Goal: Obtain resource: Download file/media

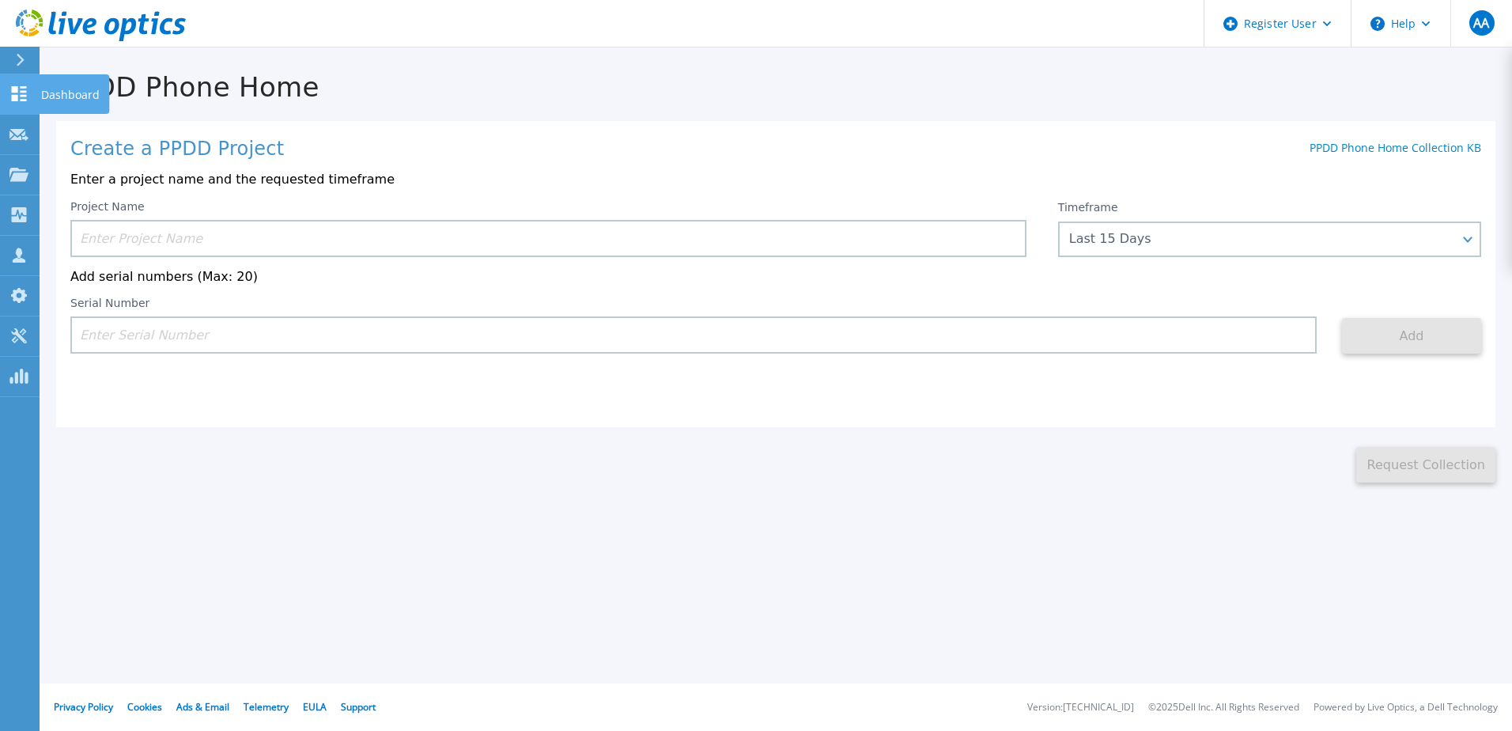
click at [22, 101] on icon at bounding box center [19, 93] width 15 height 15
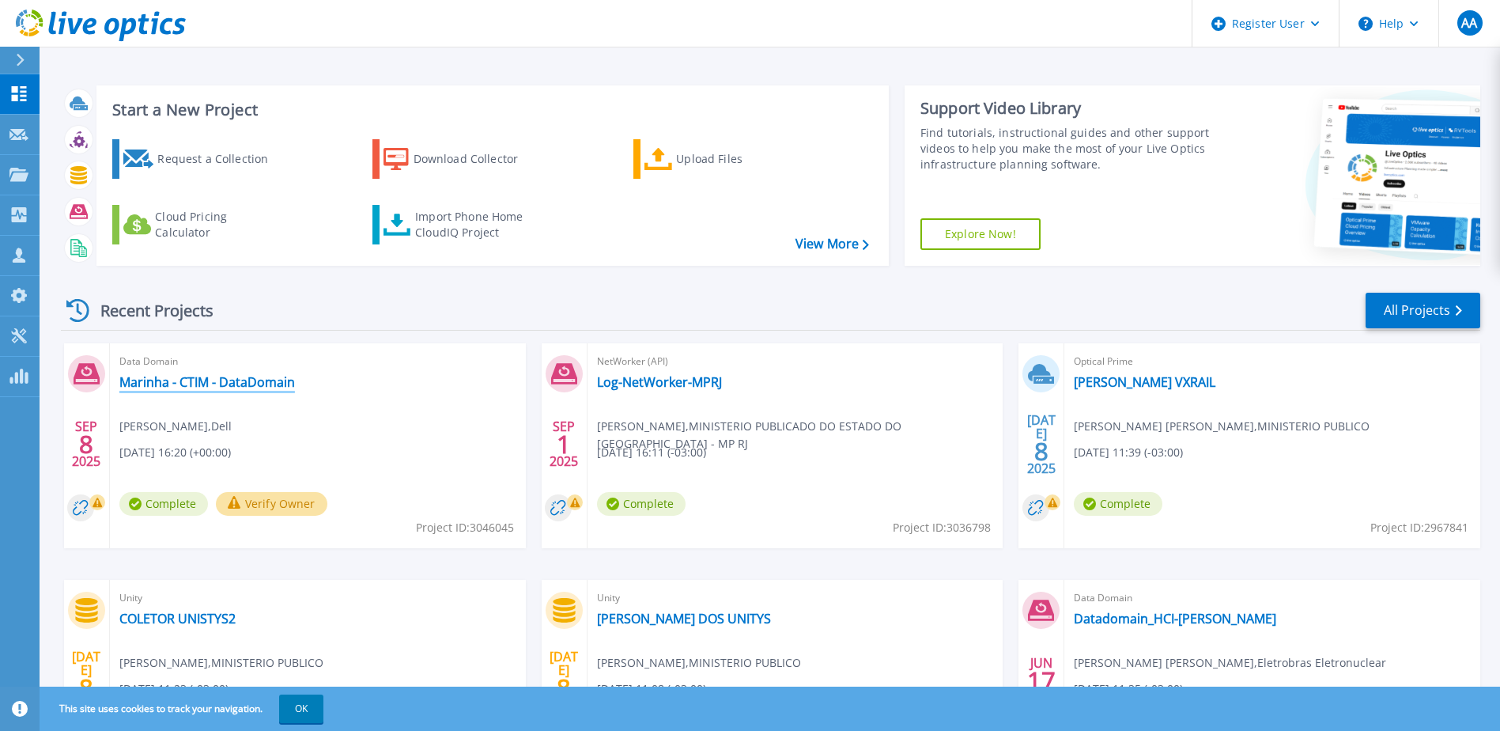
click at [138, 387] on link "Marinha - CTIM - DataDomain" at bounding box center [207, 382] width 176 height 16
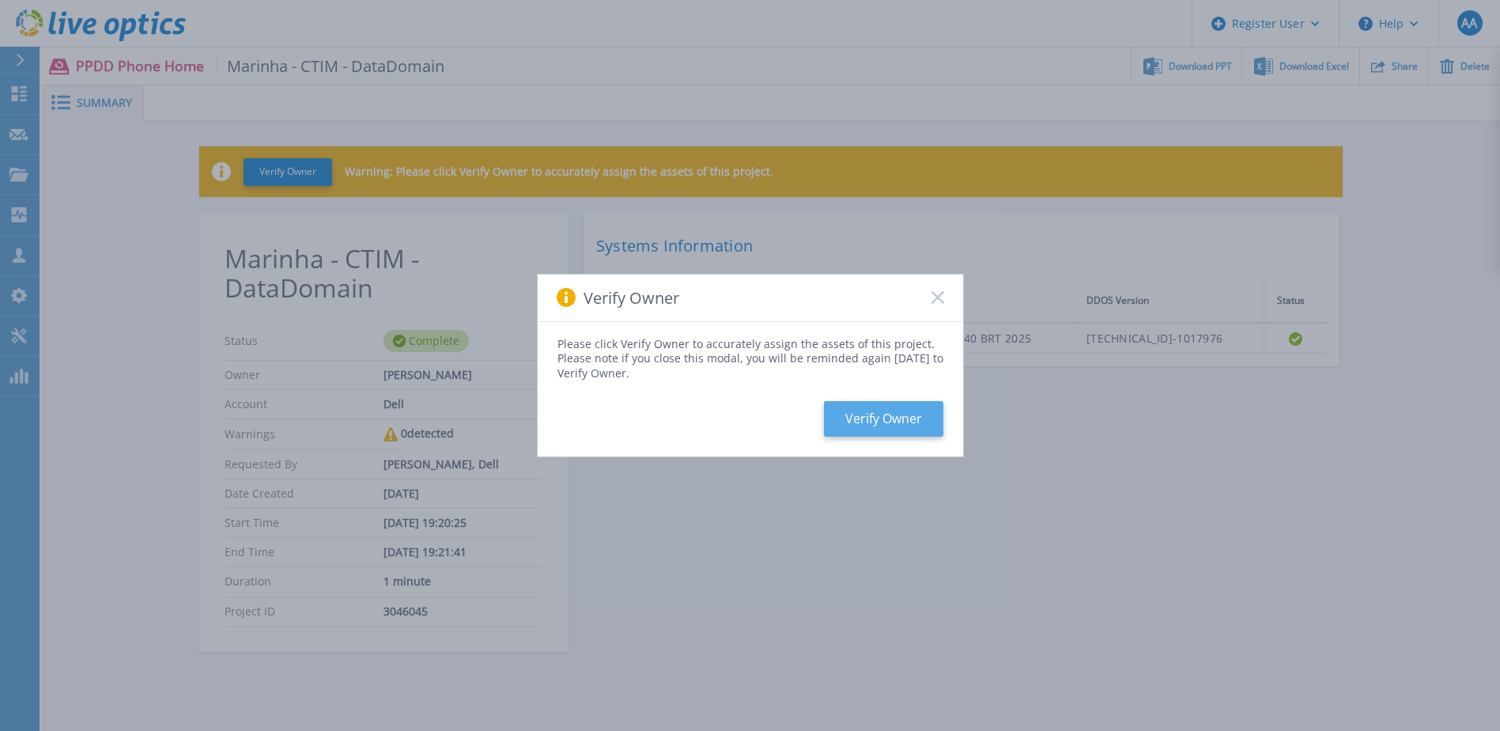
click at [873, 418] on button "Verify Owner" at bounding box center [883, 419] width 119 height 36
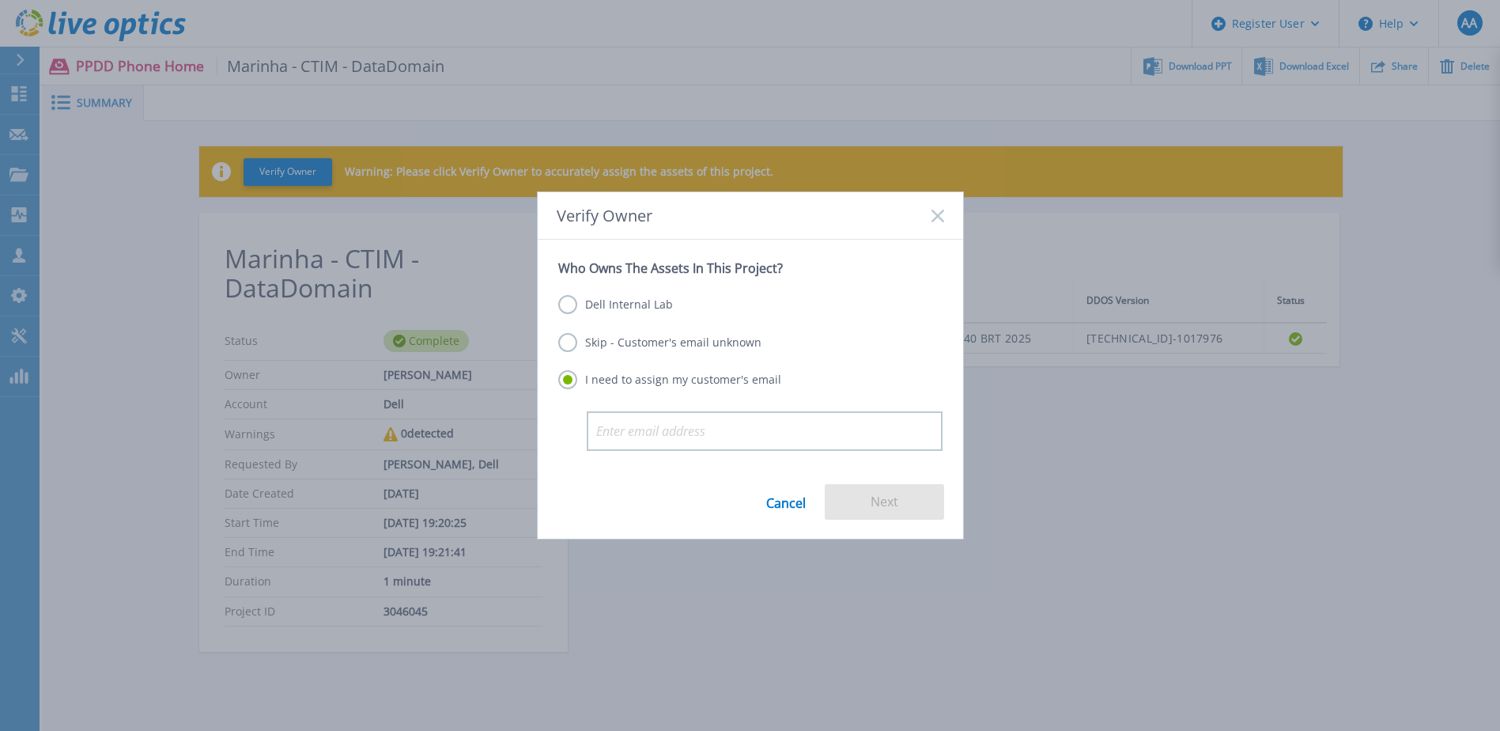
click at [782, 503] on link "Cancel" at bounding box center [786, 502] width 40 height 36
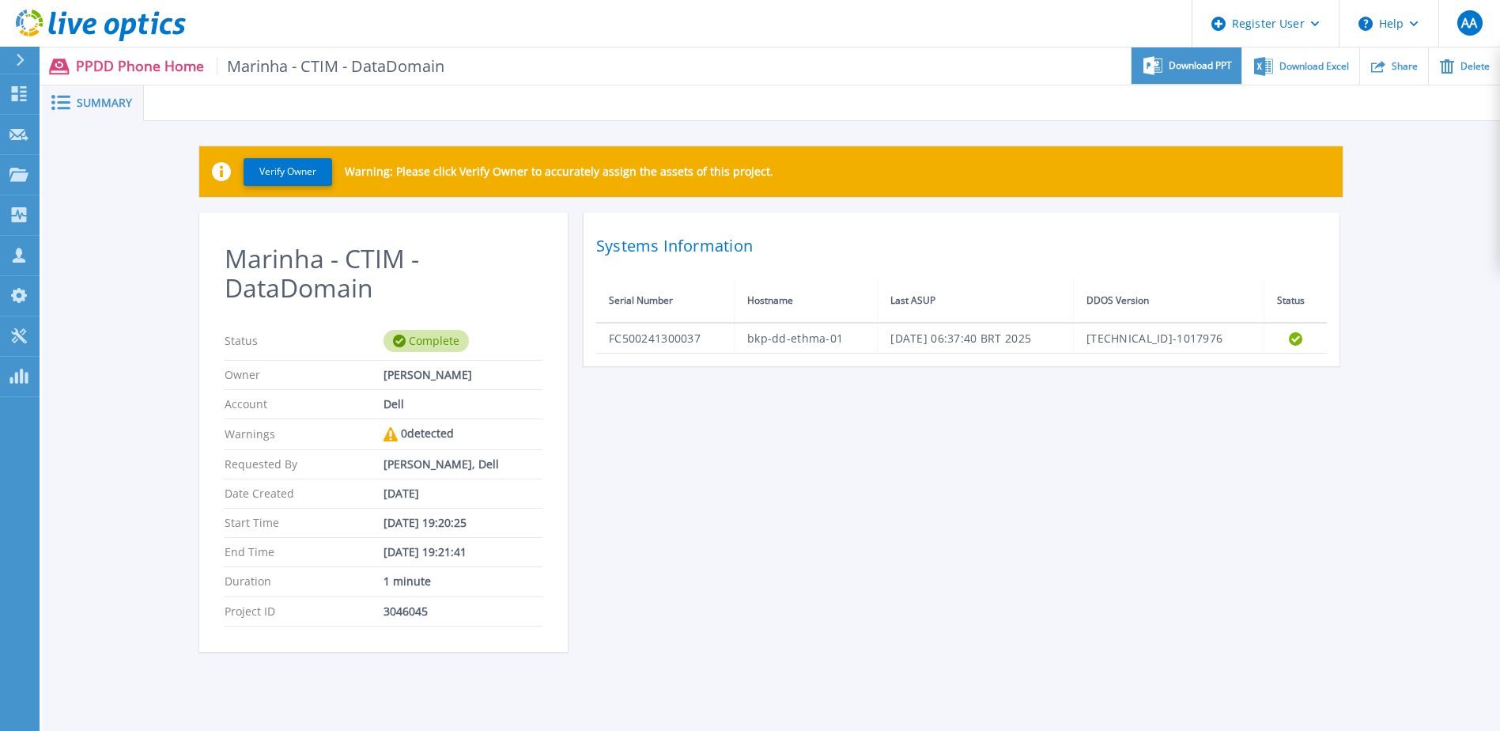
click at [1209, 68] on span "Download PPT" at bounding box center [1200, 65] width 63 height 9
click at [1226, 119] on div at bounding box center [822, 103] width 1356 height 36
click at [1296, 66] on span "Download Excel" at bounding box center [1315, 65] width 70 height 9
click at [1409, 191] on div "Verify Owner Warning: Please click Verify Owner to accurately assign the assets…" at bounding box center [771, 407] width 1458 height 573
click at [99, 107] on span "Summary" at bounding box center [104, 102] width 55 height 11
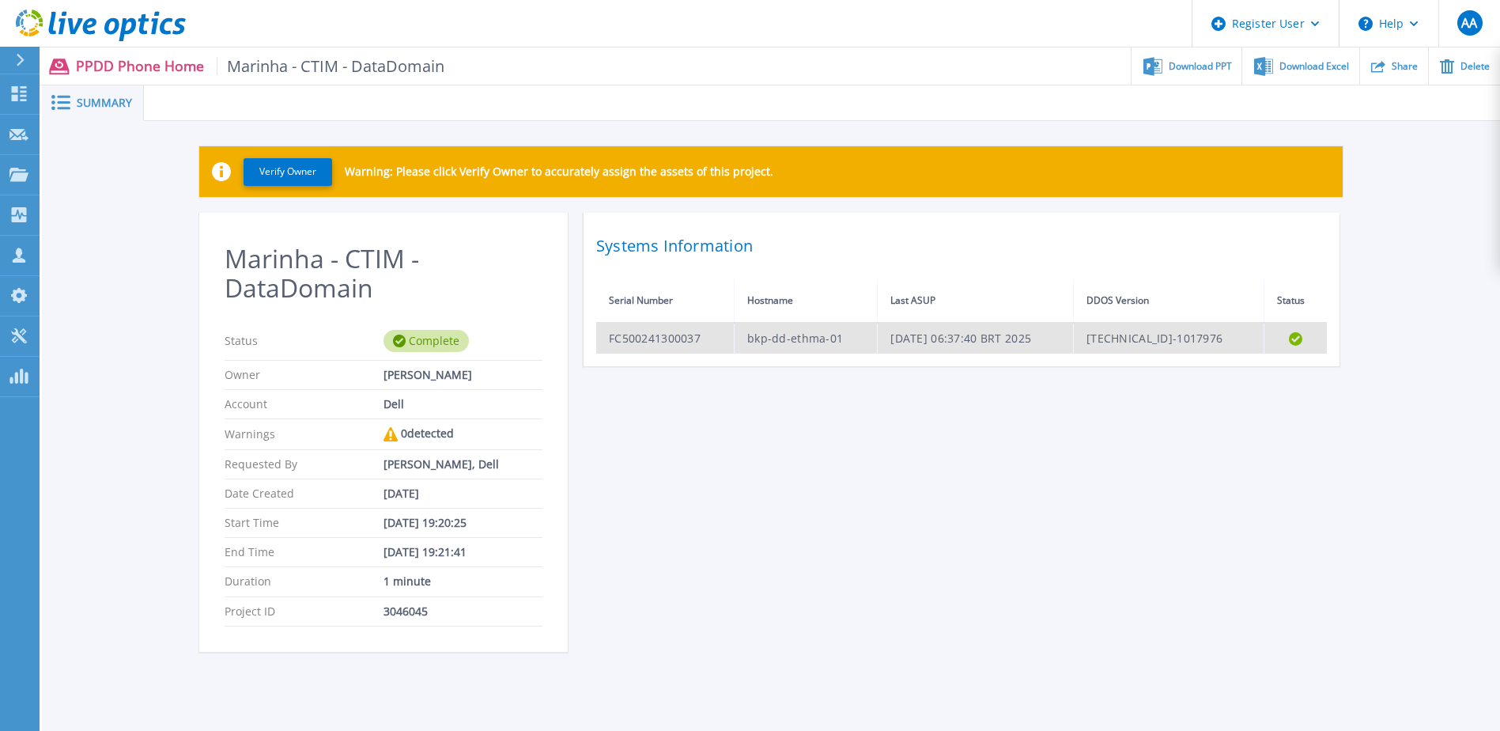
scroll to position [53, 0]
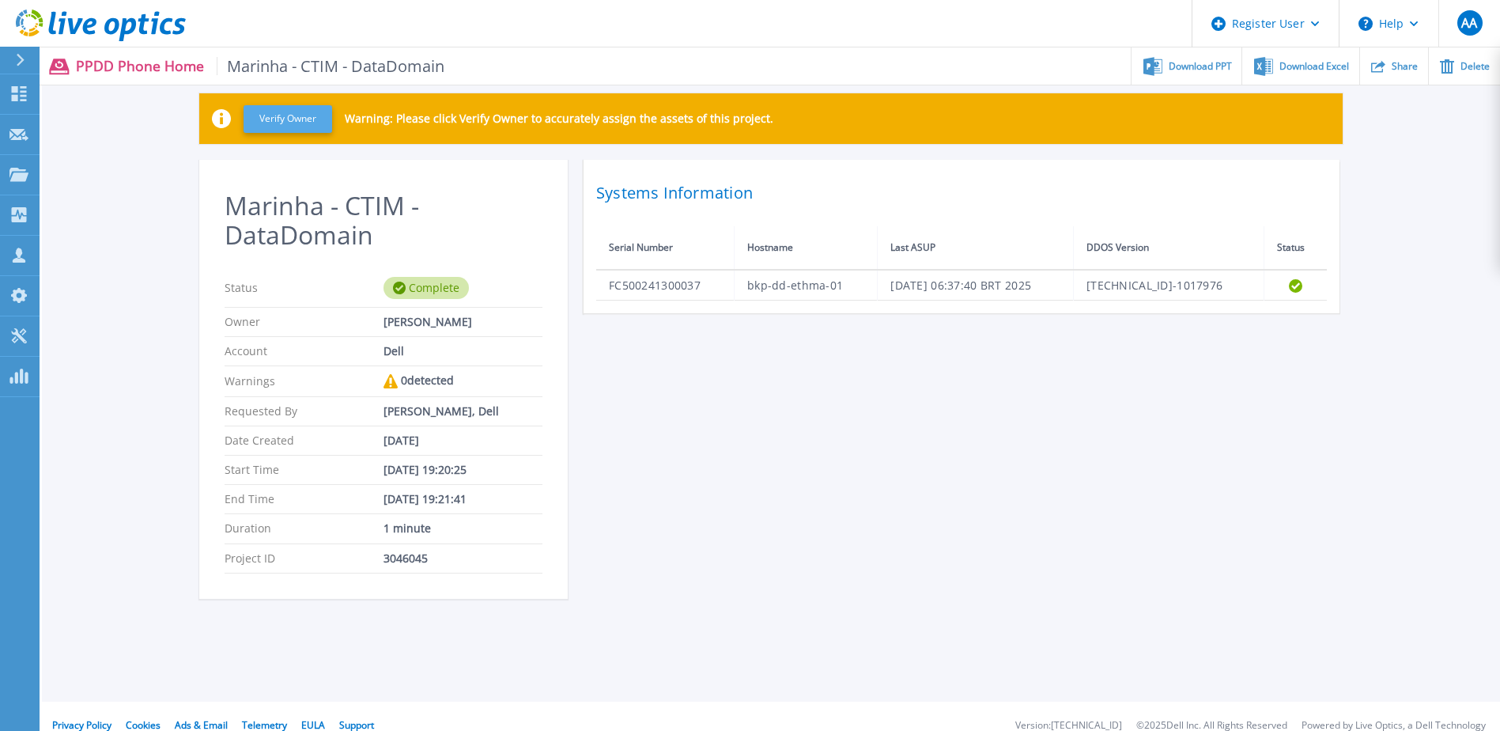
click at [309, 126] on button "Verify Owner" at bounding box center [288, 119] width 89 height 28
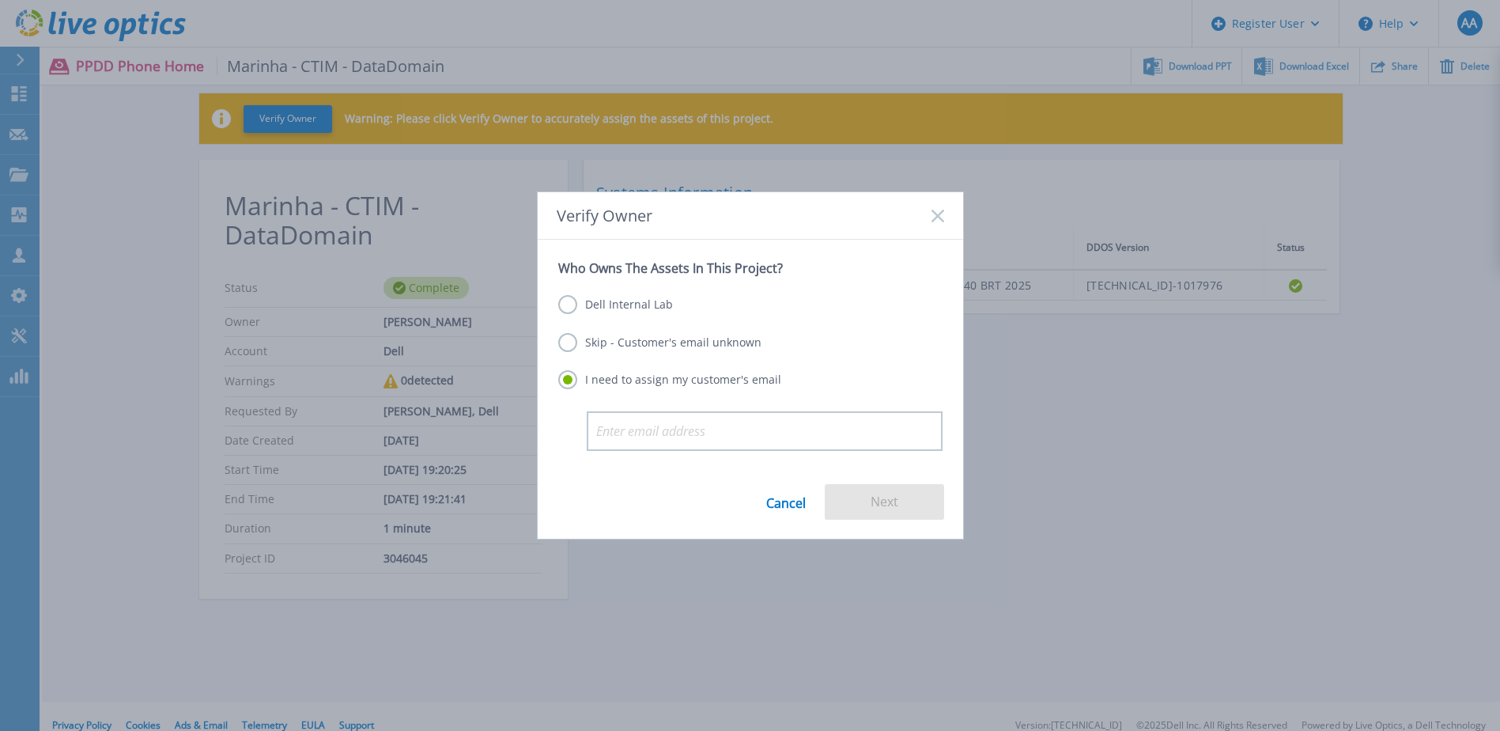
click at [777, 504] on link "Cancel" at bounding box center [786, 502] width 40 height 36
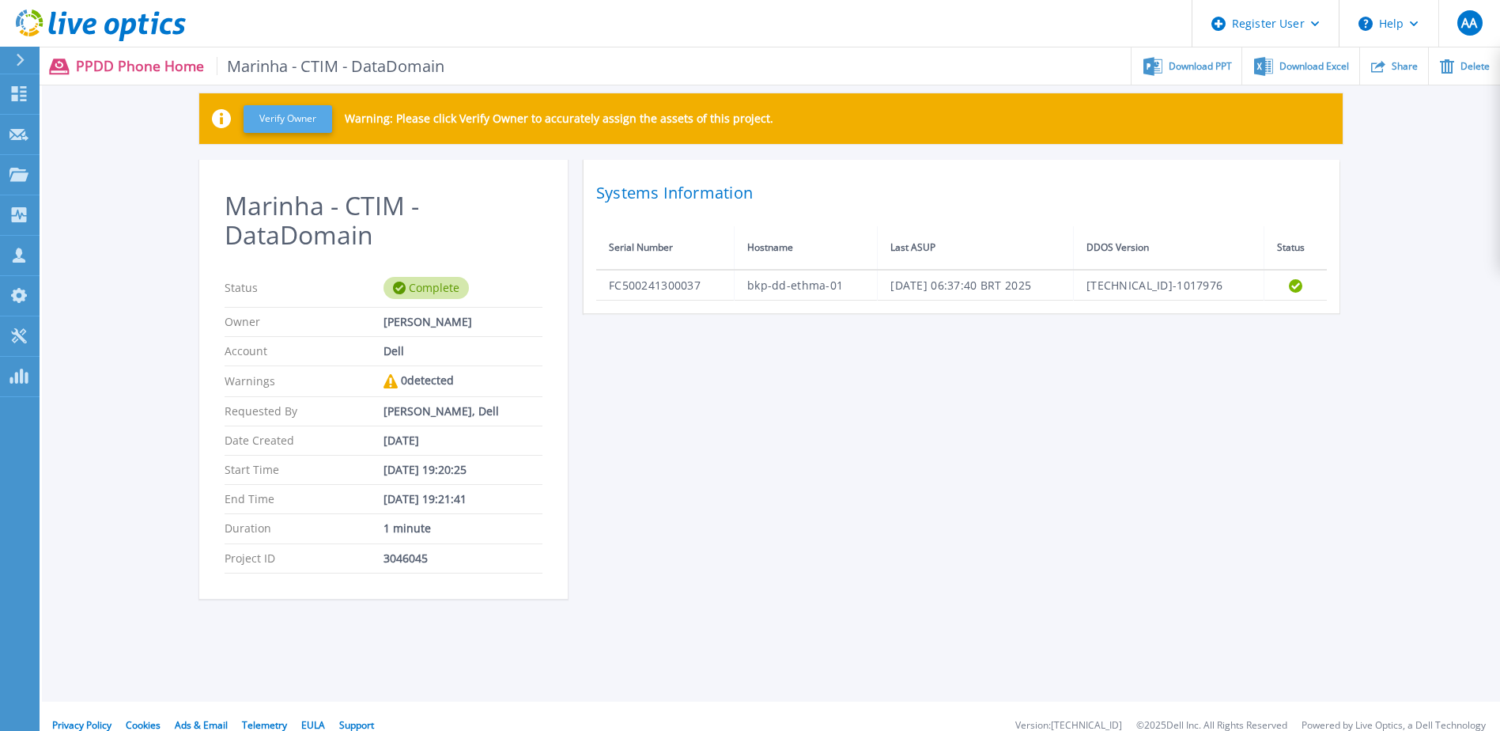
click at [303, 126] on button "Verify Owner" at bounding box center [288, 119] width 89 height 28
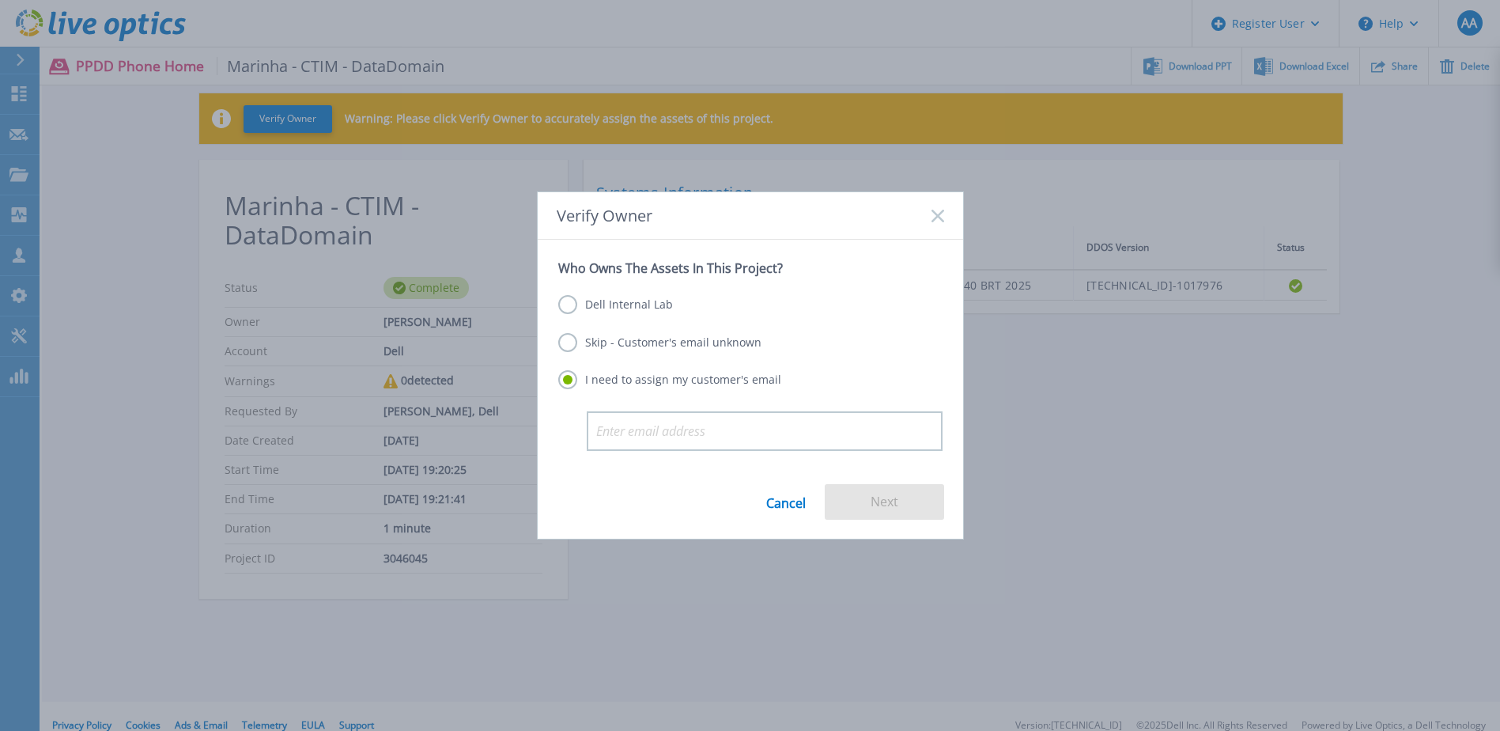
click at [566, 348] on label "Skip - Customer's email unknown" at bounding box center [659, 342] width 203 height 19
click at [0, 0] on input "Skip - Customer's email unknown" at bounding box center [0, 0] width 0 height 0
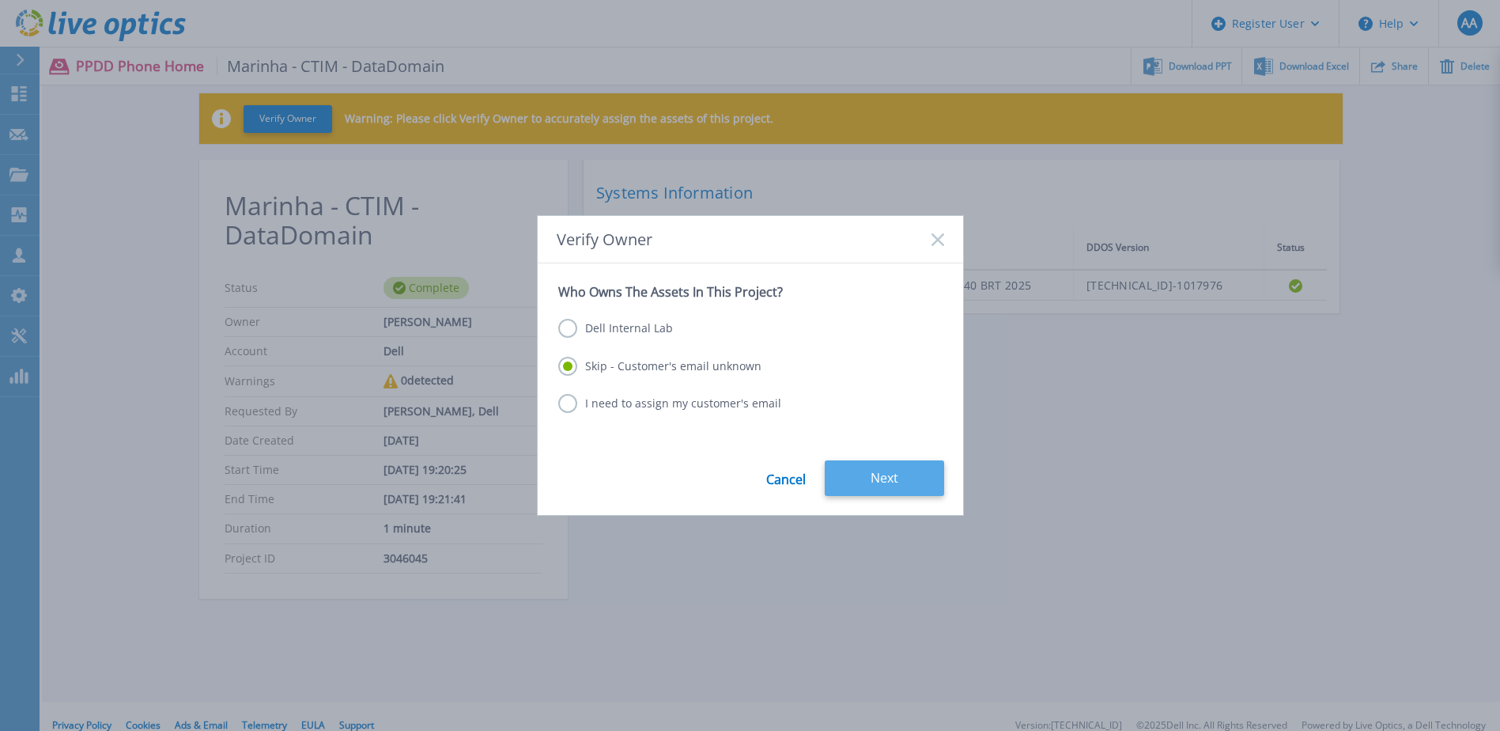
click at [861, 472] on button "Next" at bounding box center [884, 478] width 119 height 36
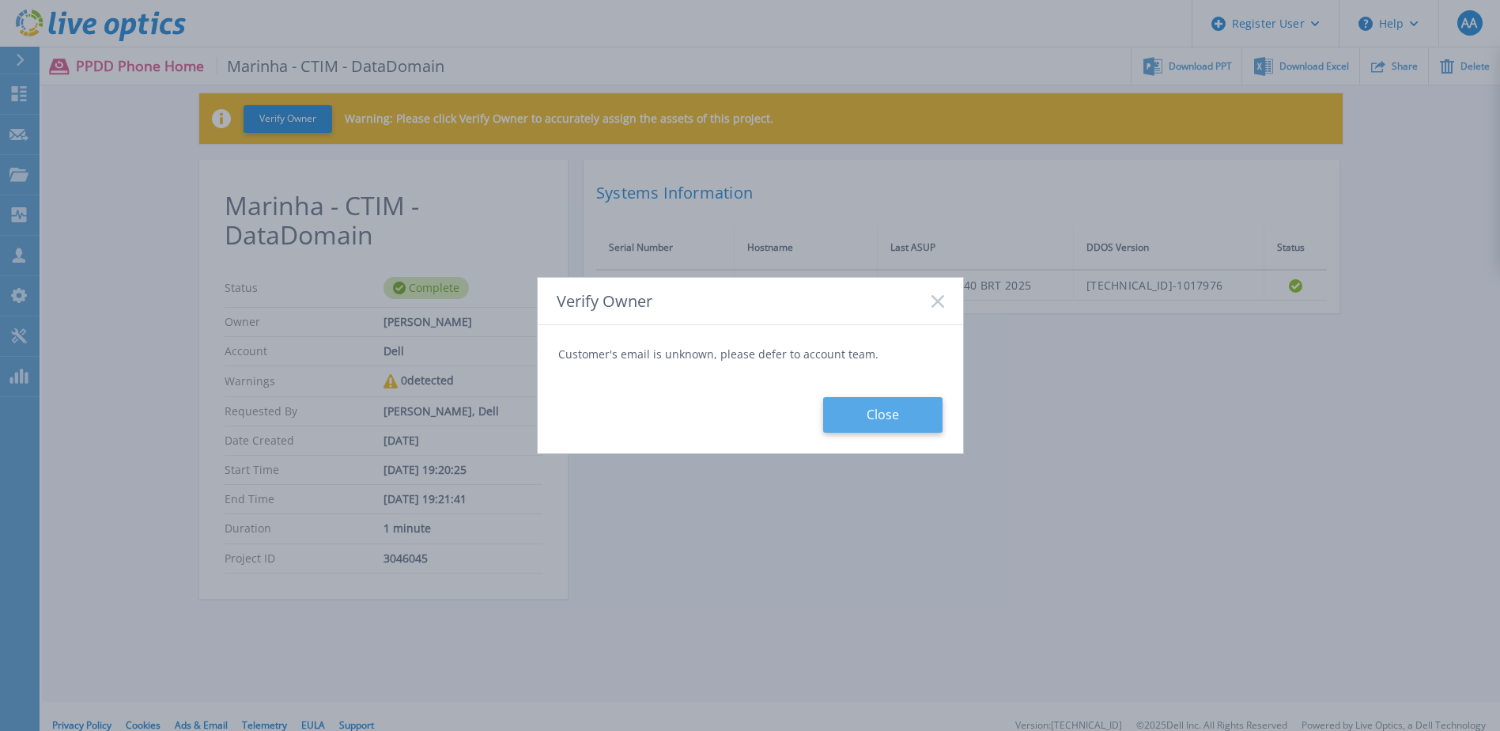
click at [854, 418] on button "Close" at bounding box center [882, 415] width 119 height 36
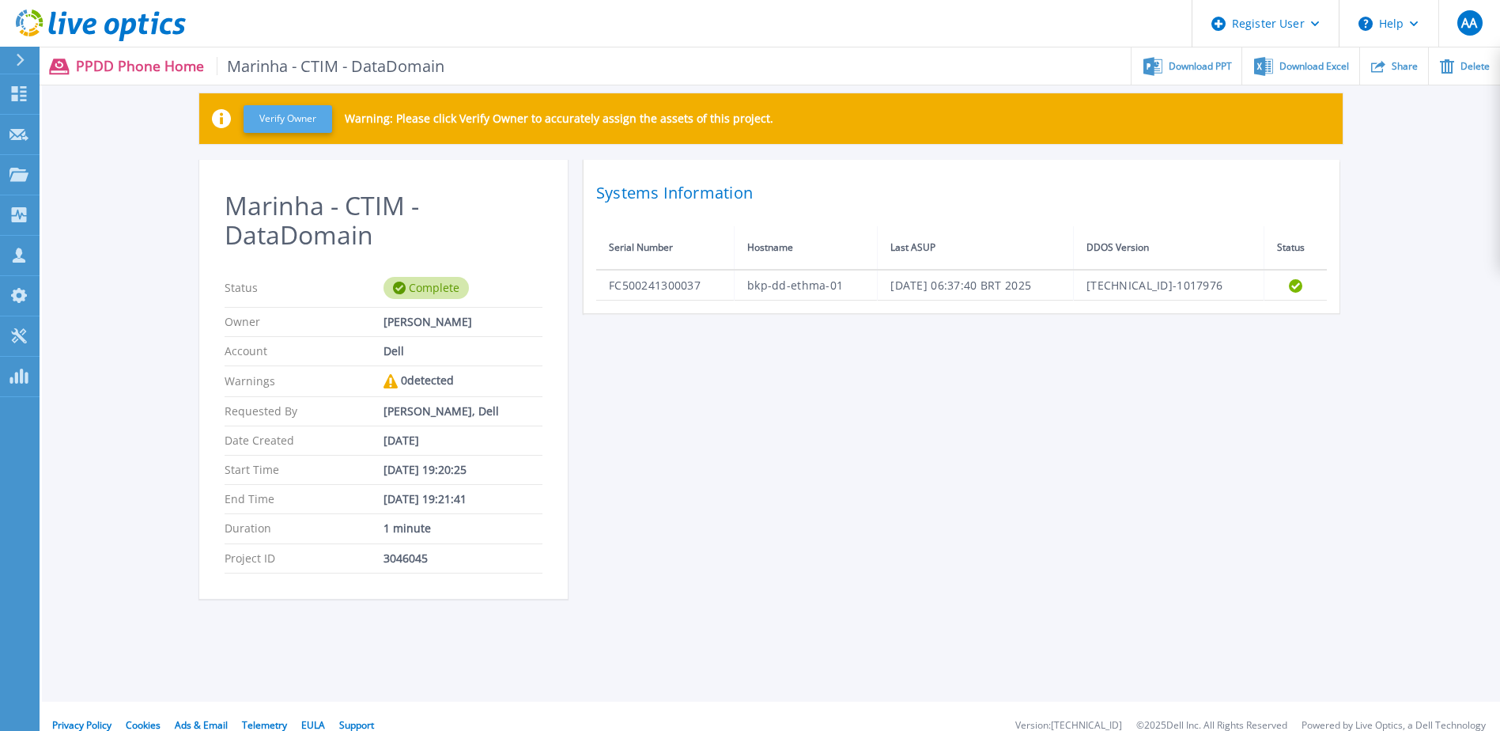
click at [286, 119] on button "Verify Owner" at bounding box center [288, 119] width 89 height 28
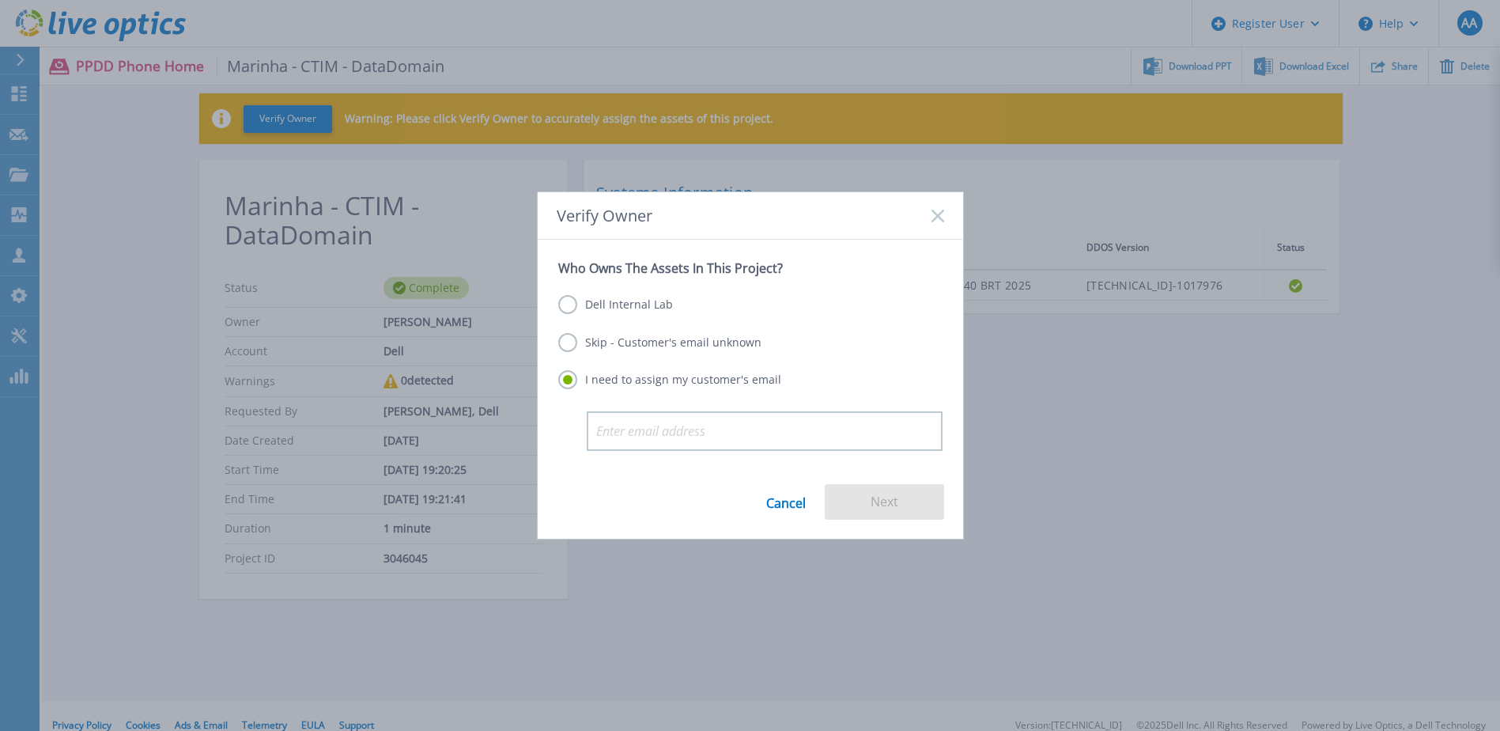
click at [155, 214] on div "Verify Owner Who Owns The Assets In This Project? Dell Internal Lab Skip - Cust…" at bounding box center [750, 365] width 1500 height 731
click at [938, 215] on rect at bounding box center [937, 215] width 13 height 13
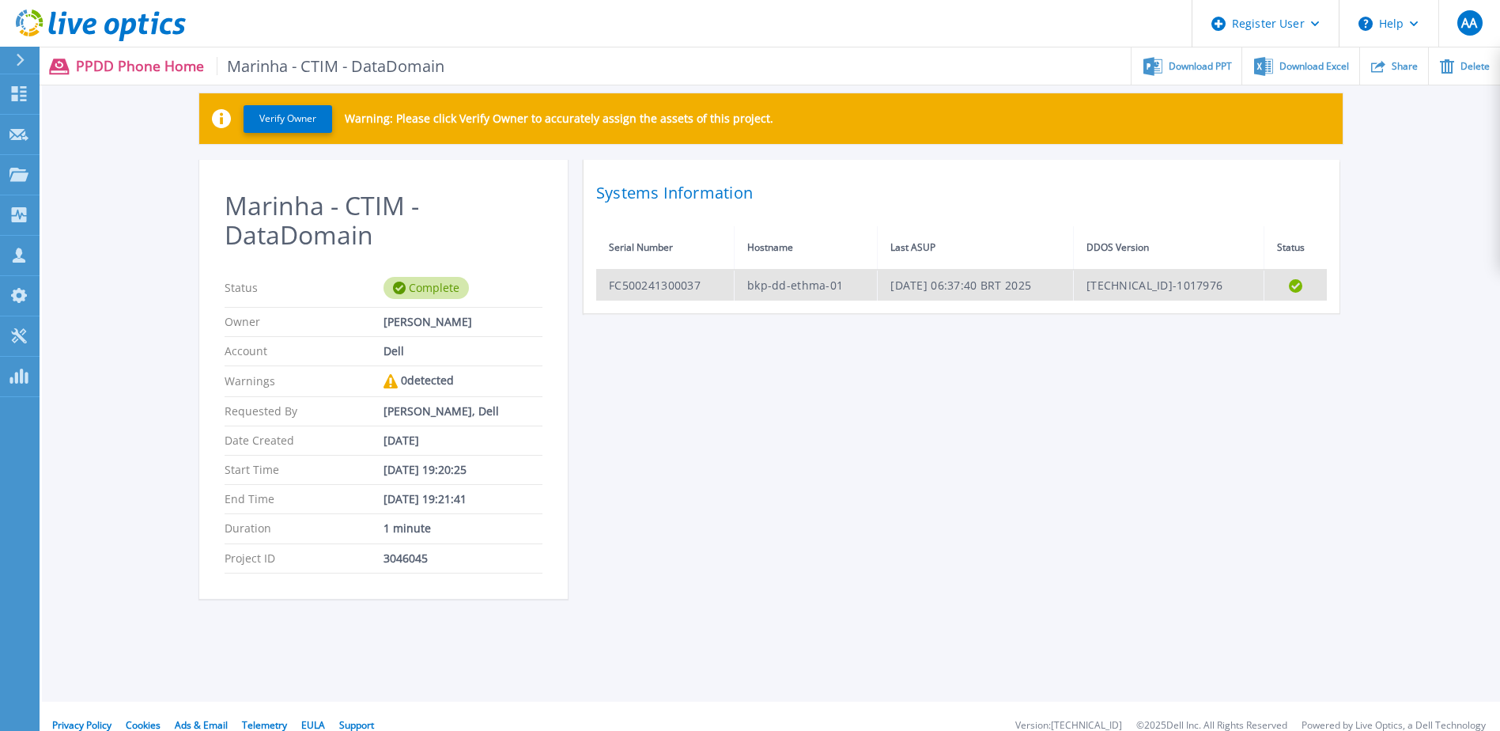
click at [635, 286] on td "FC500241300037" at bounding box center [665, 285] width 138 height 31
